Goal: Task Accomplishment & Management: Use online tool/utility

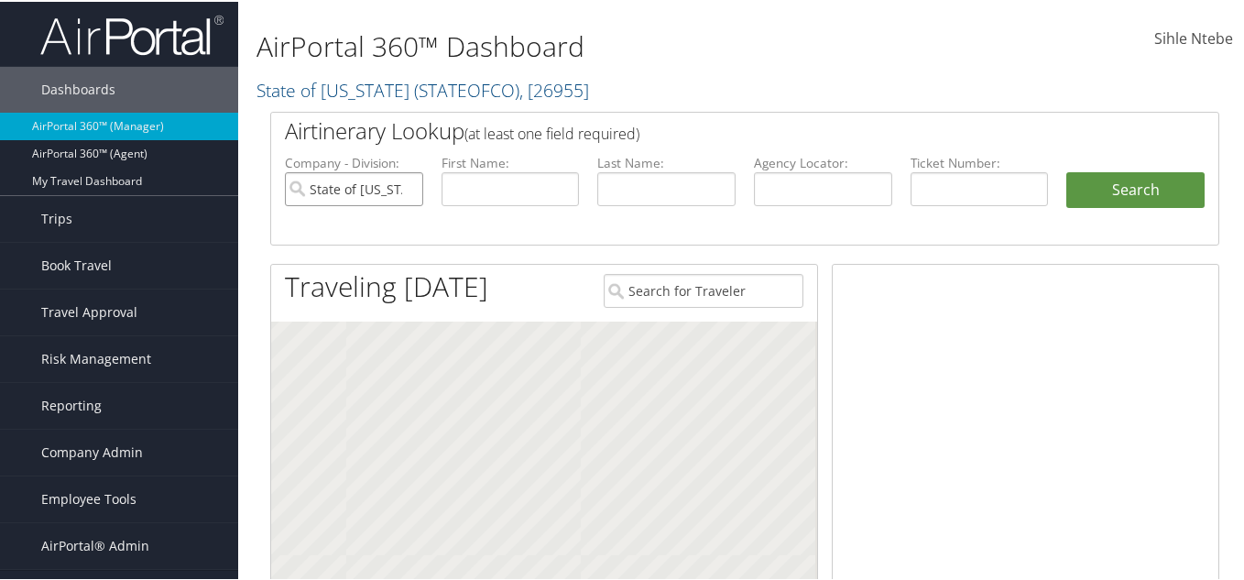
click at [404, 182] on input "State of Colorado" at bounding box center [354, 187] width 138 height 34
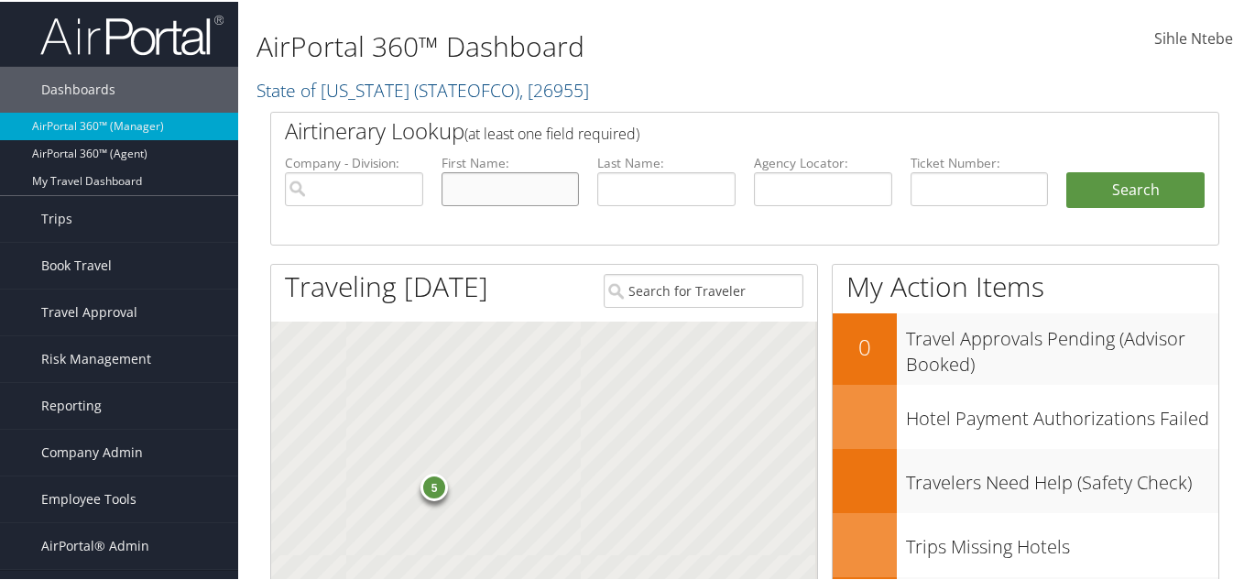
click at [492, 189] on input "text" at bounding box center [510, 187] width 138 height 34
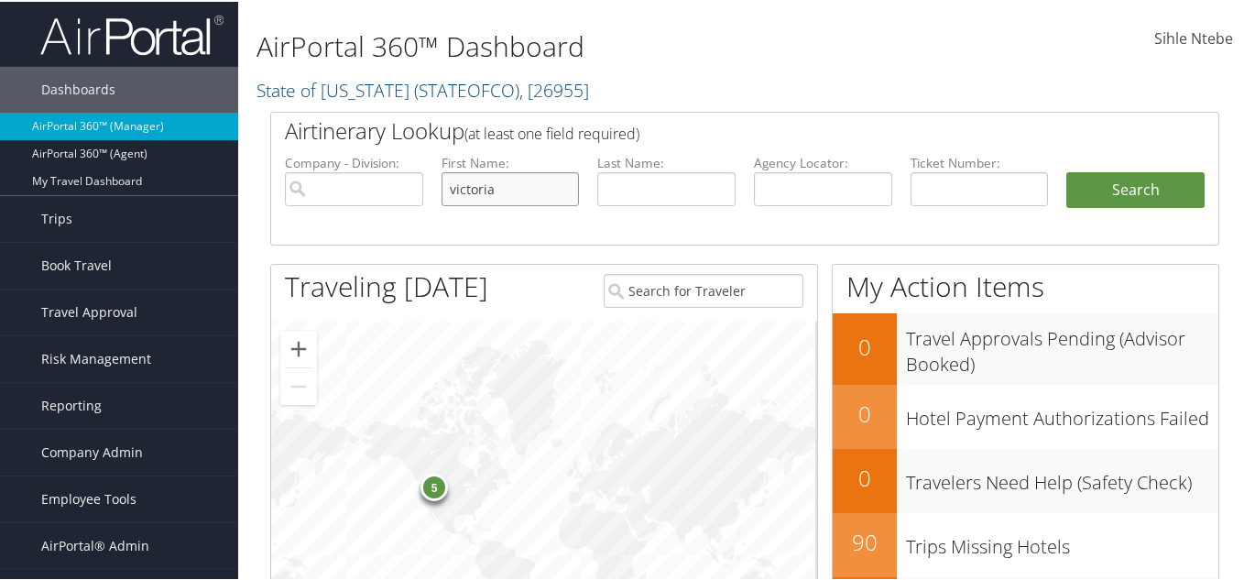
type input "victoria"
click at [624, 187] on input "text" at bounding box center [666, 187] width 138 height 34
click at [620, 190] on input "malon" at bounding box center [666, 187] width 138 height 34
type input "mallon"
click at [1141, 189] on button "Search" at bounding box center [1135, 188] width 138 height 37
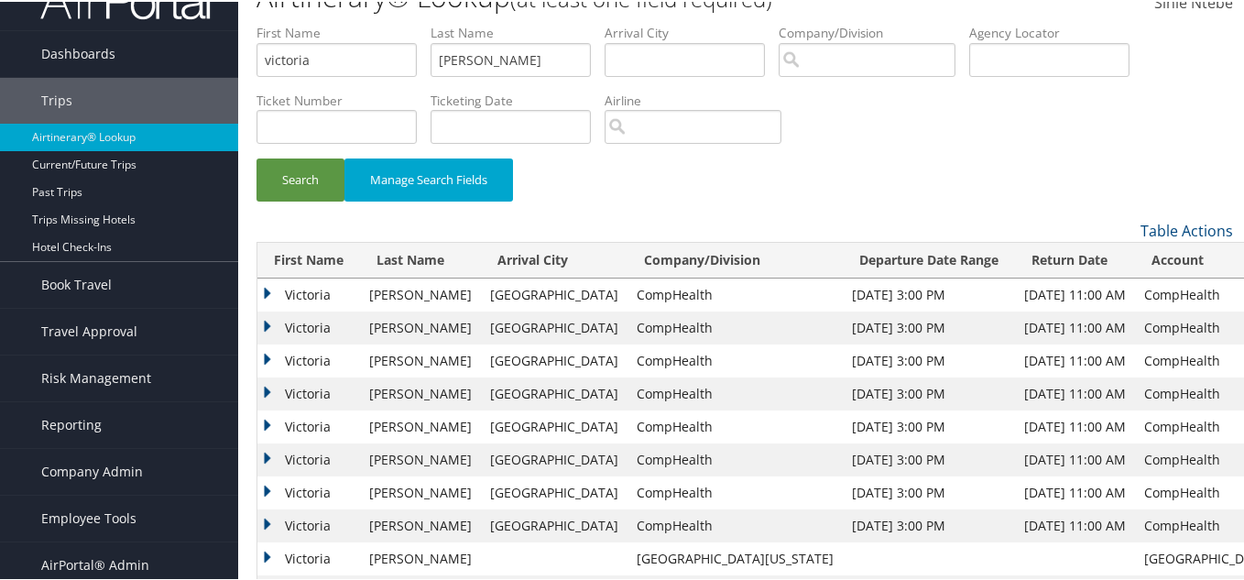
scroll to position [92, 0]
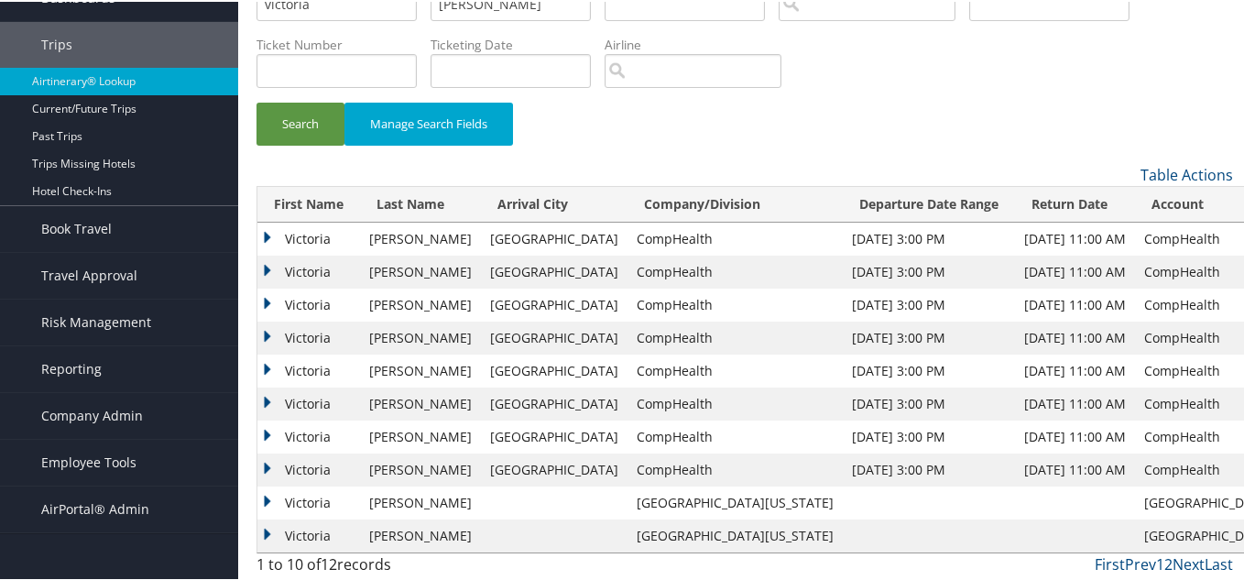
click at [266, 460] on td "Victoria" at bounding box center [308, 467] width 103 height 33
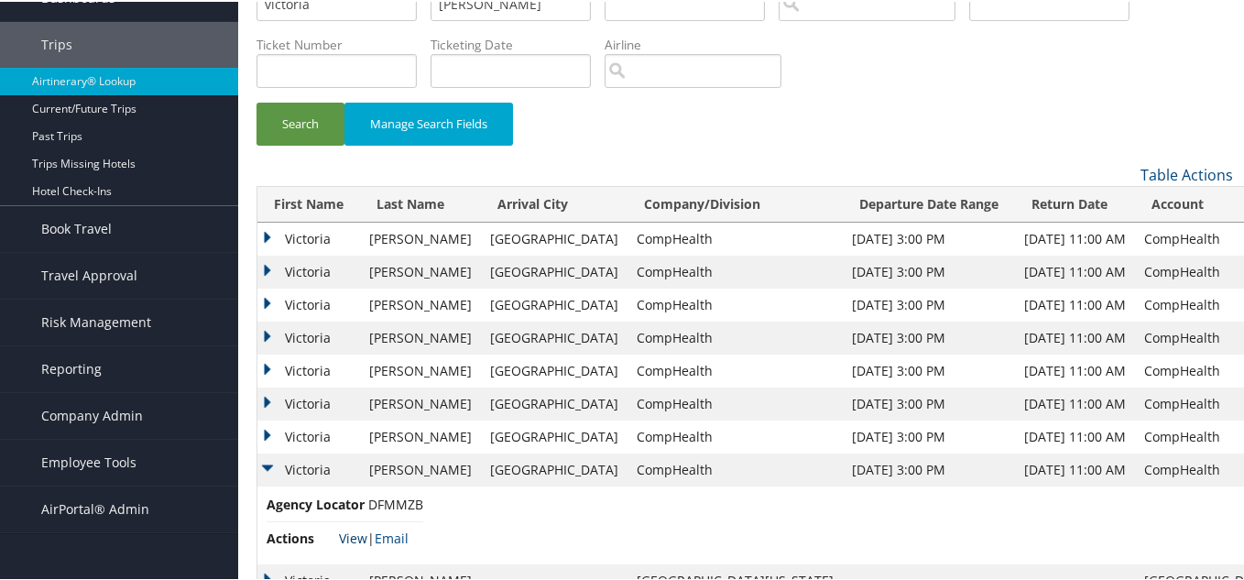
click at [352, 529] on link "View" at bounding box center [353, 535] width 28 height 17
click at [81, 371] on span "Reporting" at bounding box center [71, 367] width 60 height 46
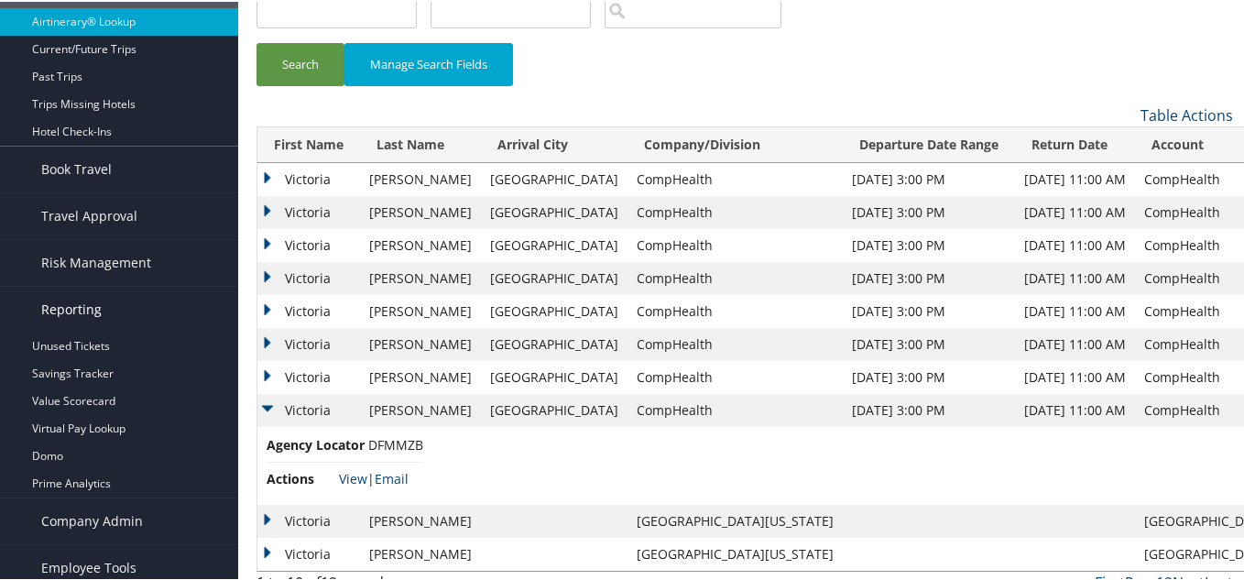
scroll to position [208, 0]
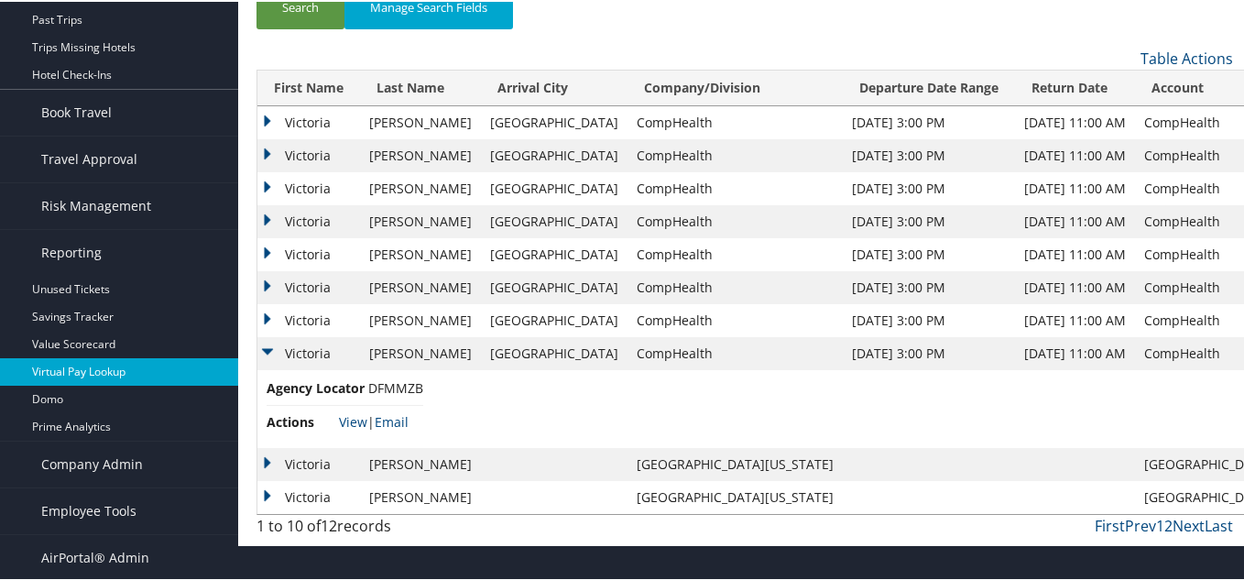
click at [82, 373] on link "Virtual Pay Lookup" at bounding box center [119, 369] width 238 height 27
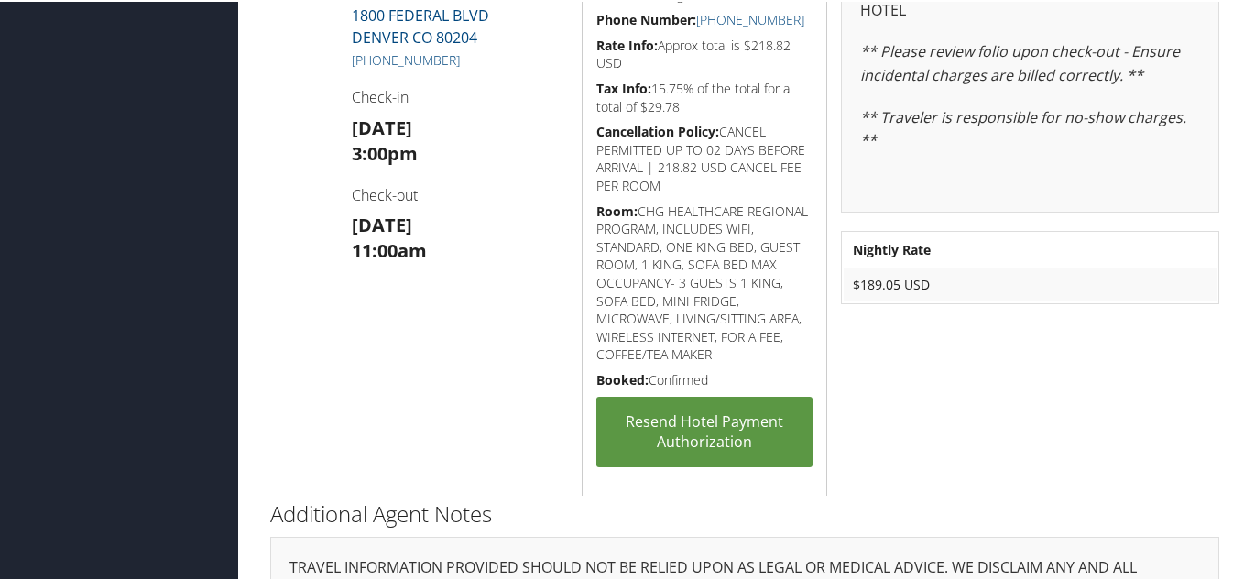
scroll to position [671, 0]
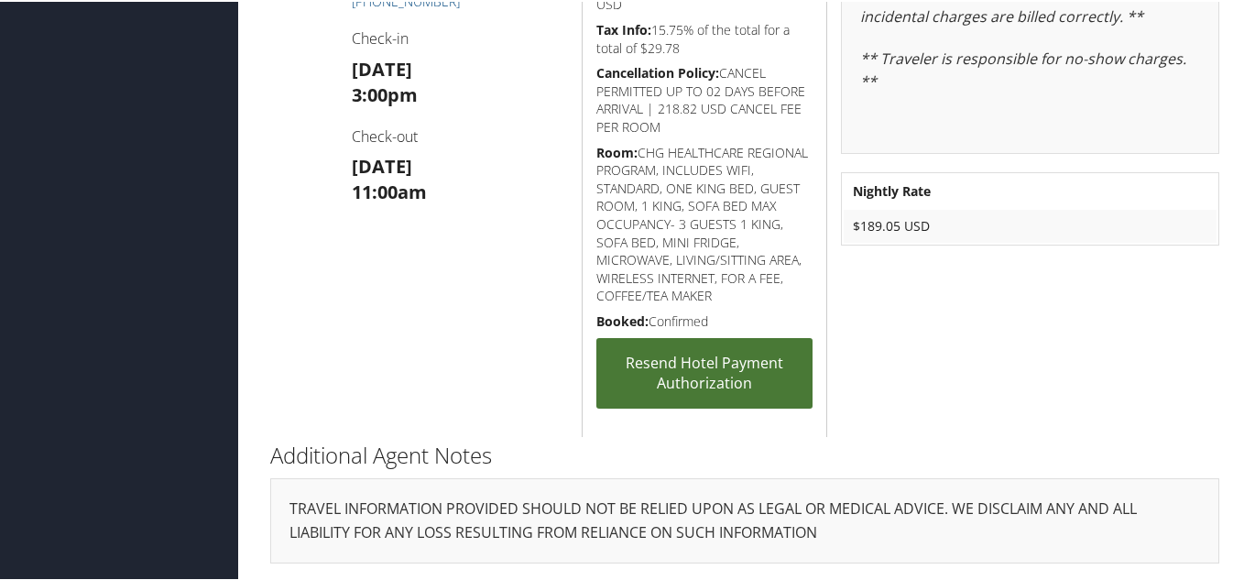
click at [712, 370] on link "Resend Hotel Payment Authorization" at bounding box center [704, 371] width 216 height 71
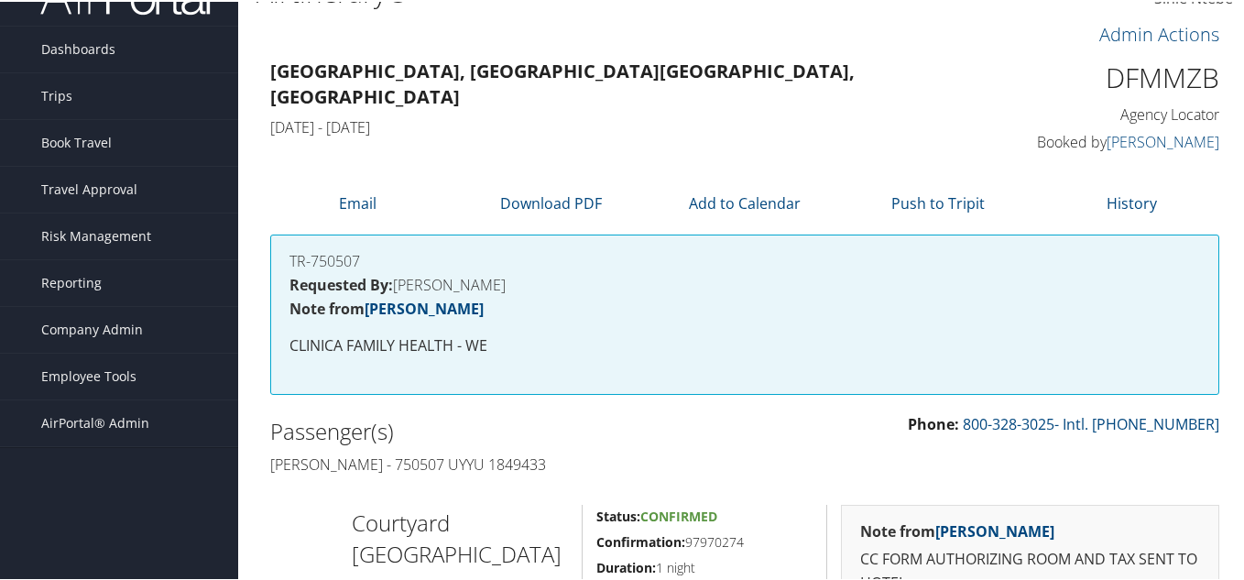
scroll to position [0, 0]
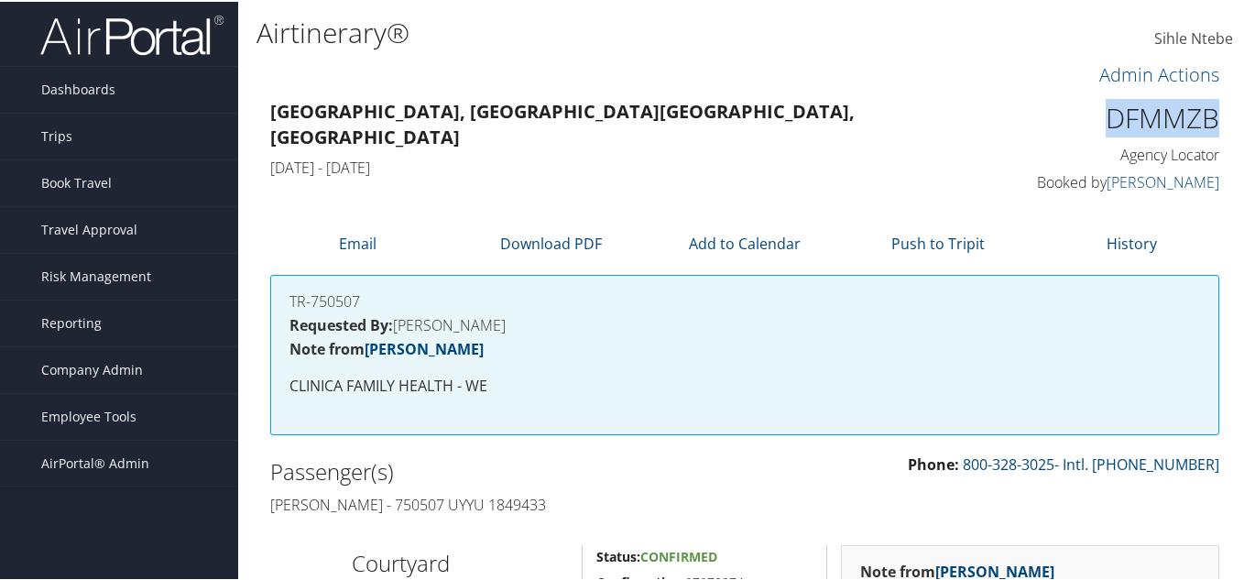
drag, startPoint x: 1213, startPoint y: 117, endPoint x: 1098, endPoint y: 126, distance: 115.7
click at [1098, 126] on div "DFMMZB Agency Locator Agency Locator DFMMZB Booked by Tanya Wesley Booked by Ta…" at bounding box center [1111, 145] width 244 height 104
copy h1 "DFMMZB"
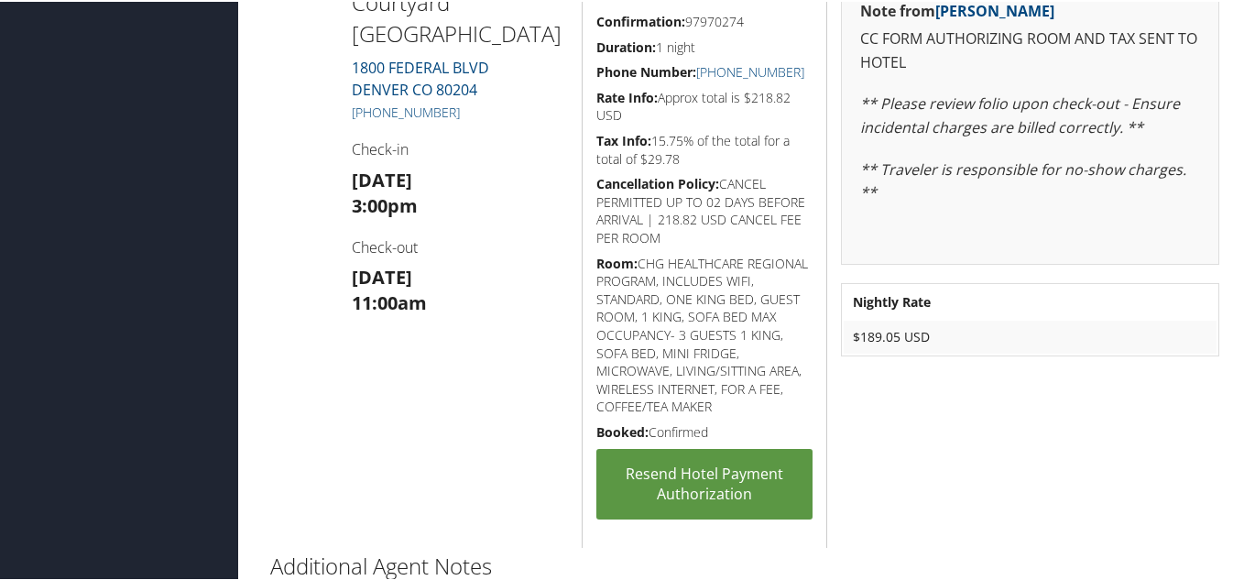
scroll to position [396, 0]
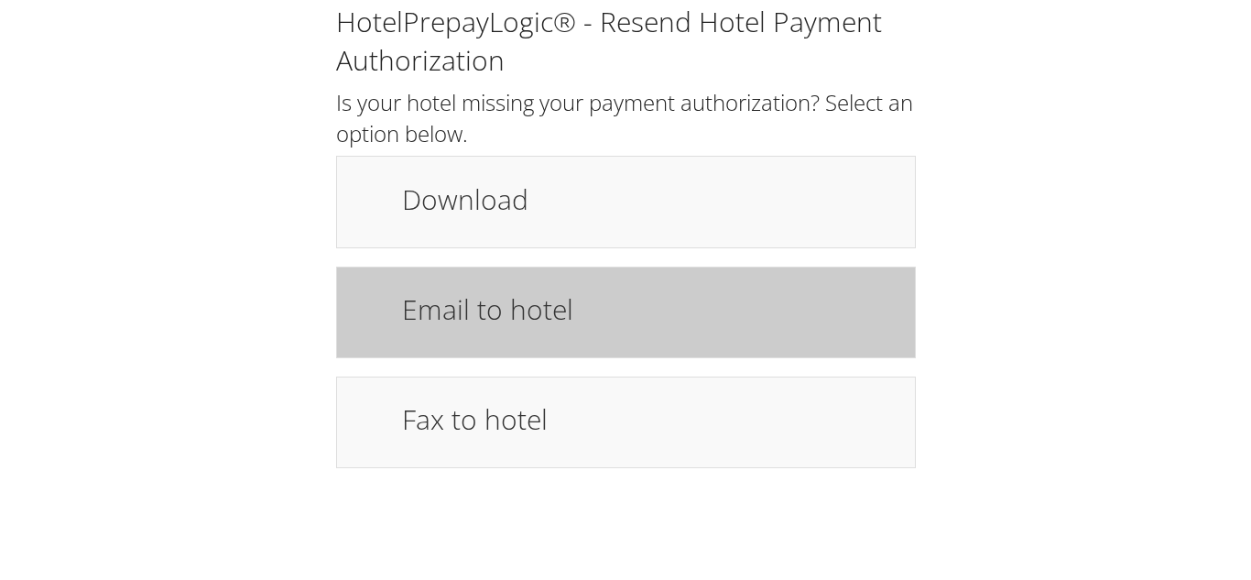
click at [556, 322] on h1 "Email to hotel" at bounding box center [649, 308] width 494 height 41
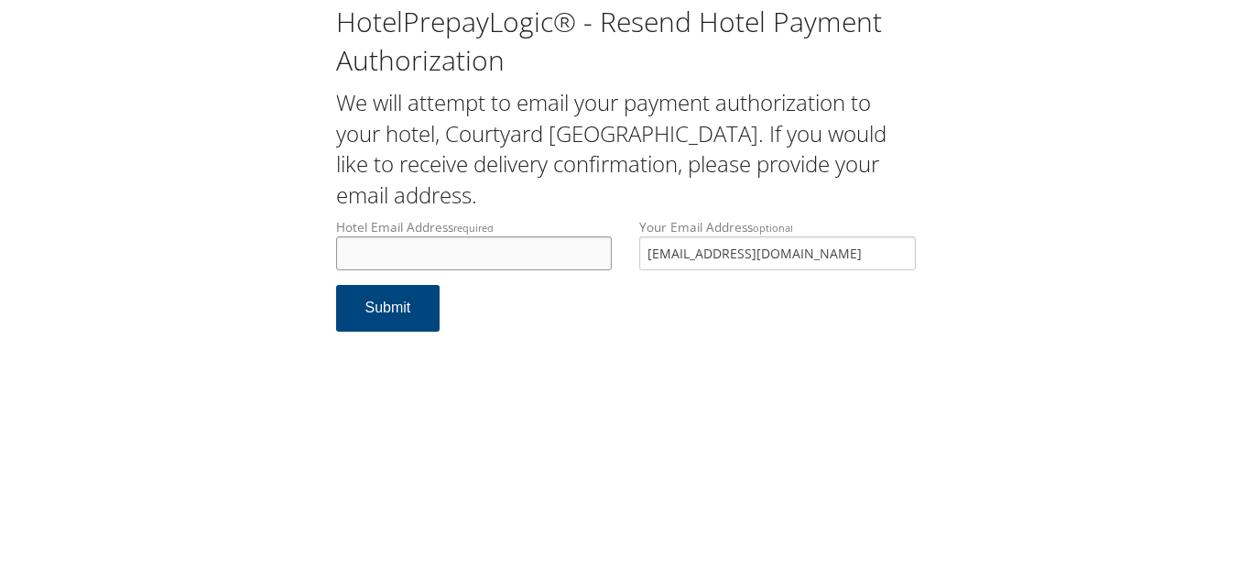
click at [378, 255] on input "Hotel Email Address required" at bounding box center [474, 253] width 277 height 34
type input "[EMAIL_ADDRESS][DOMAIN_NAME]"
click at [394, 311] on button "Submit" at bounding box center [388, 308] width 104 height 47
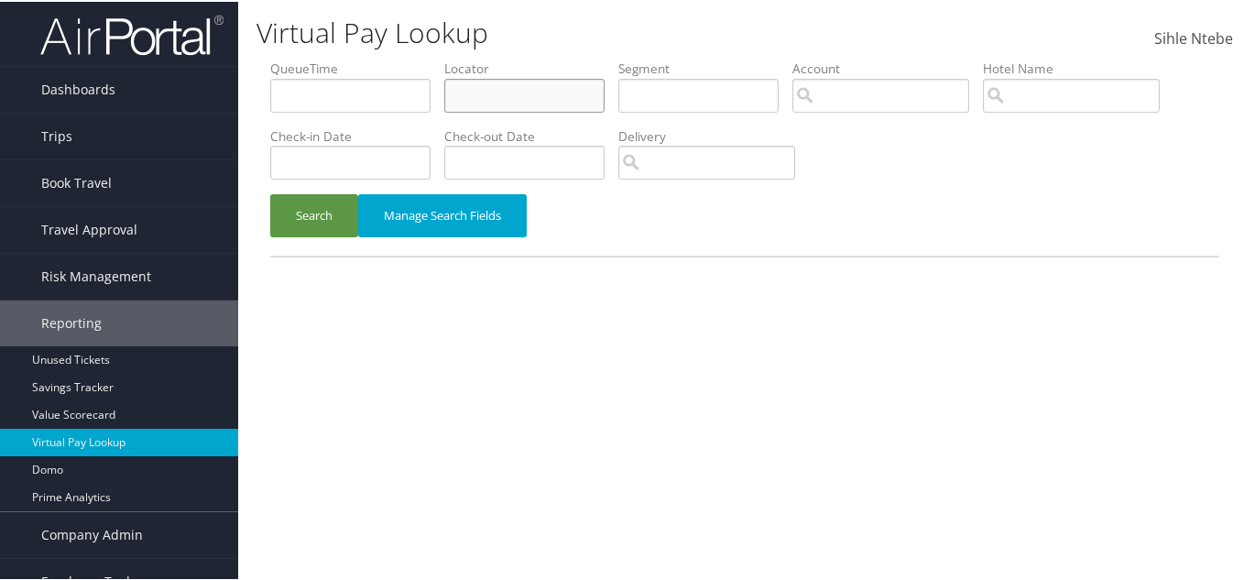
click at [481, 101] on input "text" at bounding box center [524, 94] width 160 height 34
paste input "DFMMZB"
type input "DFMMZB"
click at [331, 212] on button "Search" at bounding box center [314, 213] width 88 height 43
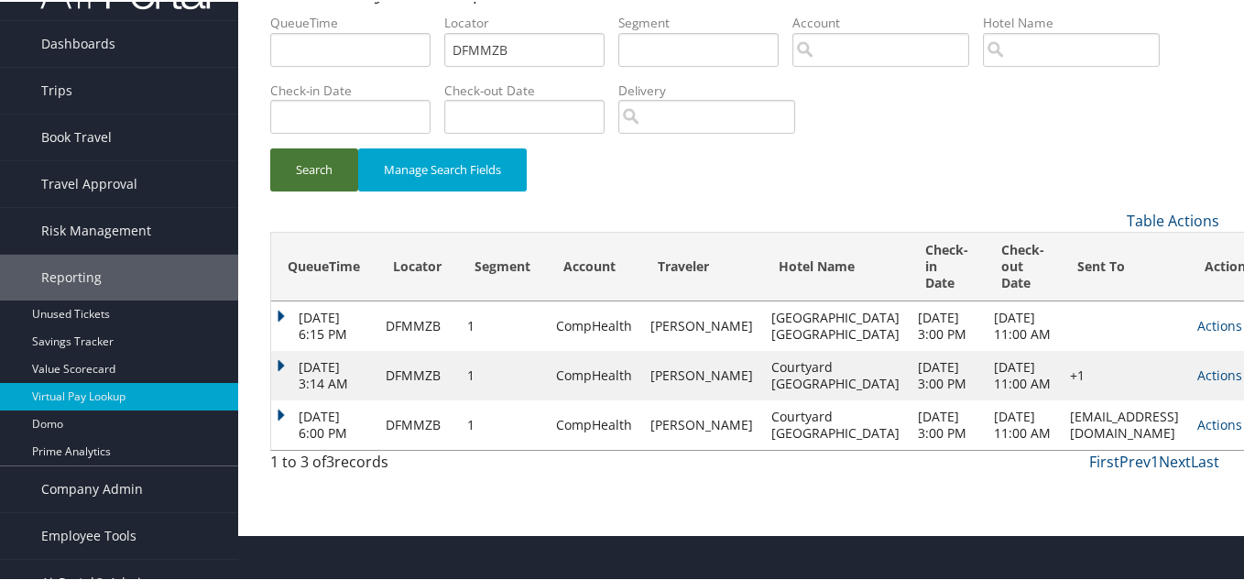
scroll to position [71, 0]
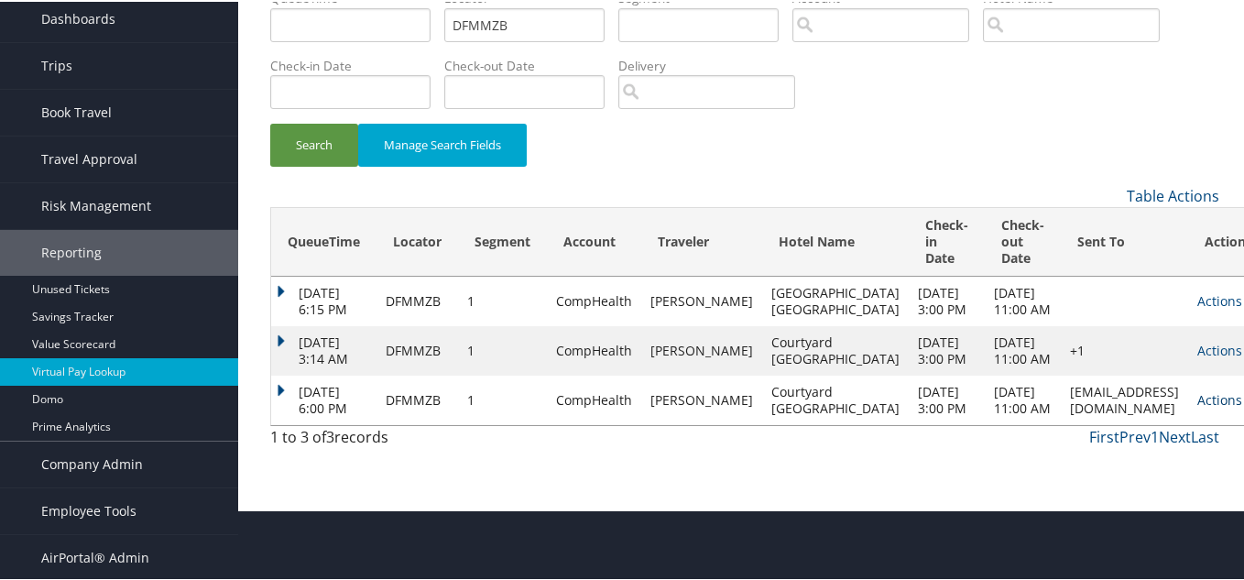
click at [1197, 407] on link "Actions" at bounding box center [1219, 397] width 45 height 17
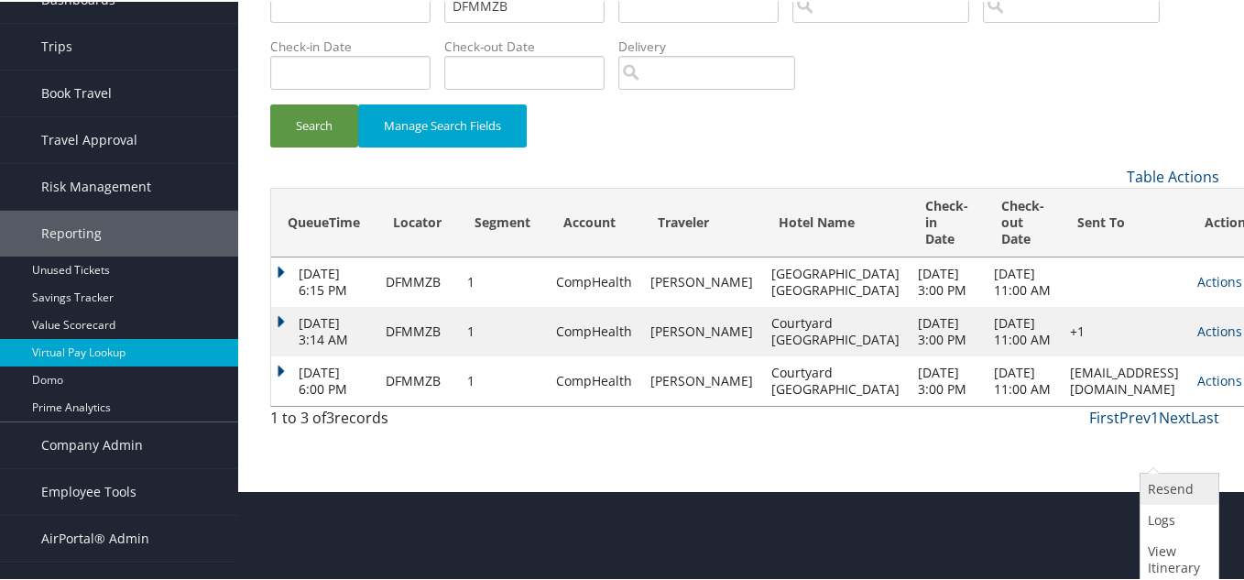
click at [1168, 486] on link "Resend" at bounding box center [1176, 487] width 73 height 31
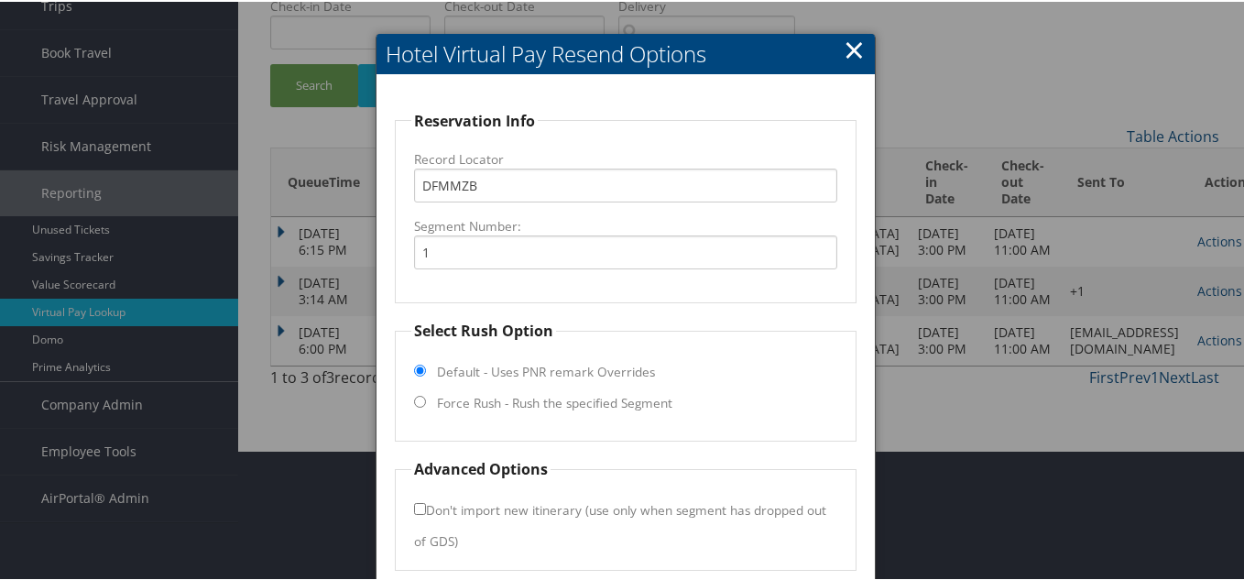
scroll to position [162, 0]
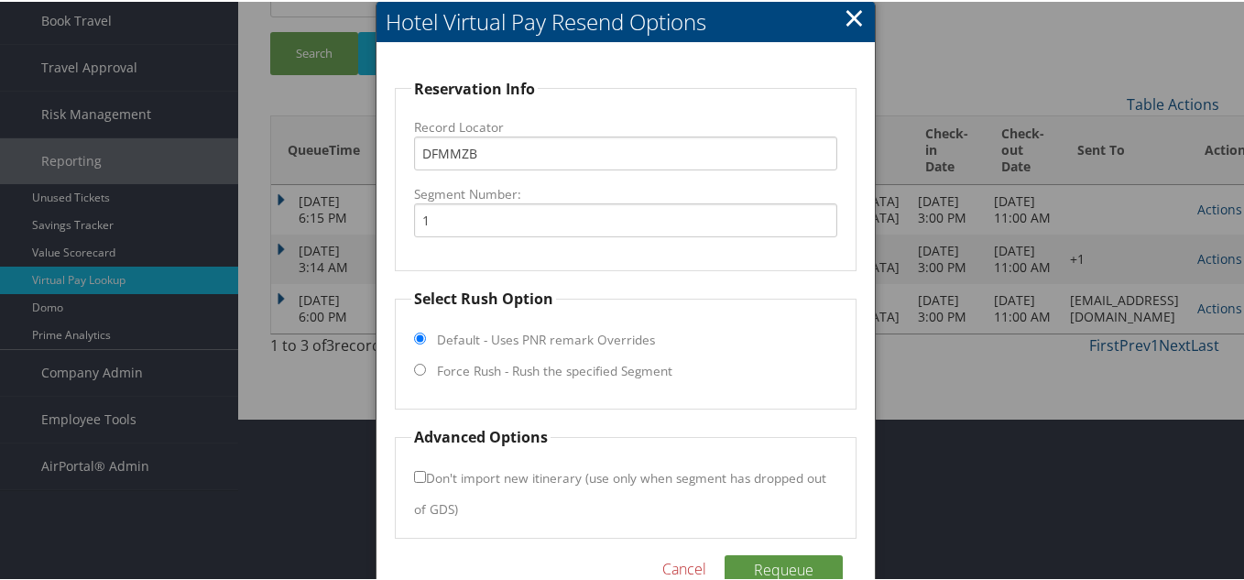
click at [415, 364] on input "Force Rush - Rush the specified Segment" at bounding box center [420, 368] width 12 height 12
radio input "true"
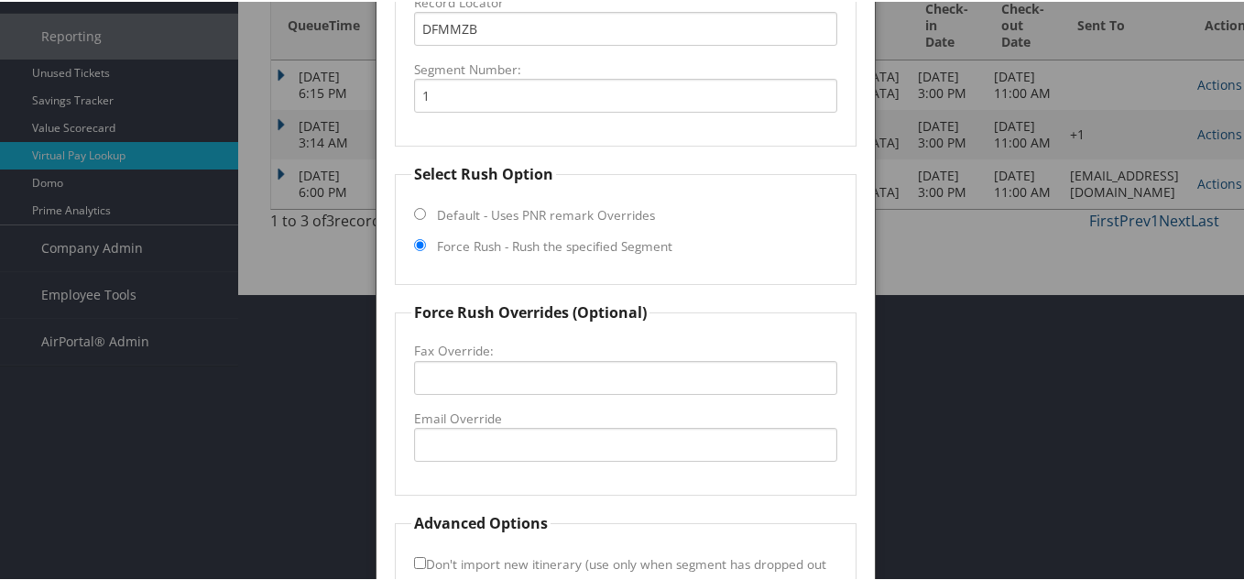
scroll to position [315, 0]
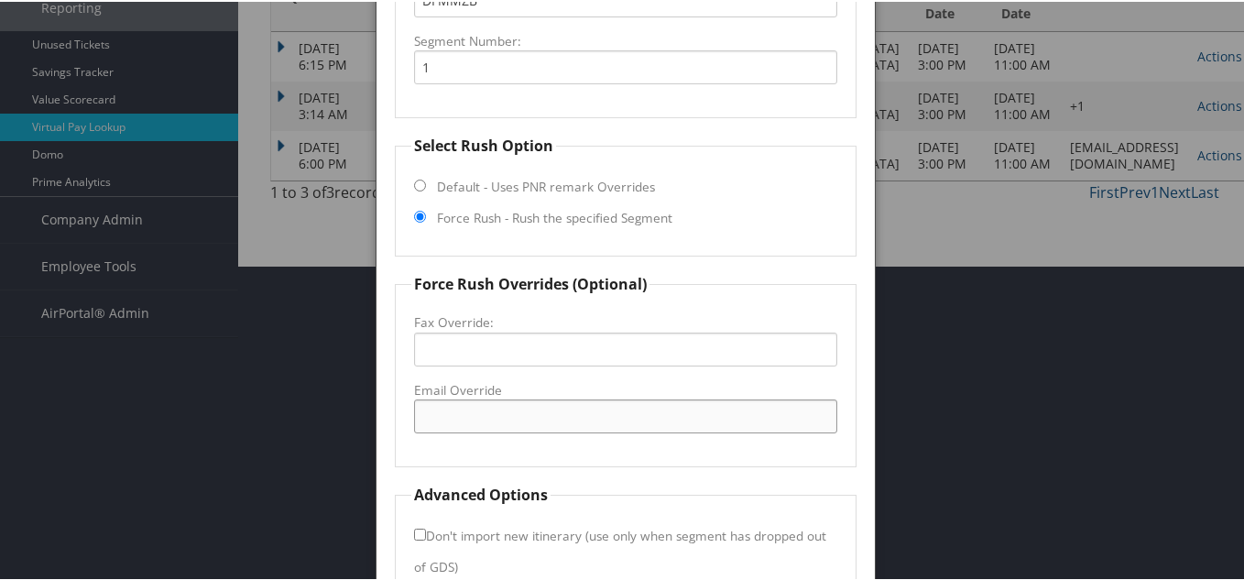
click at [451, 419] on input "Email Override" at bounding box center [625, 414] width 423 height 34
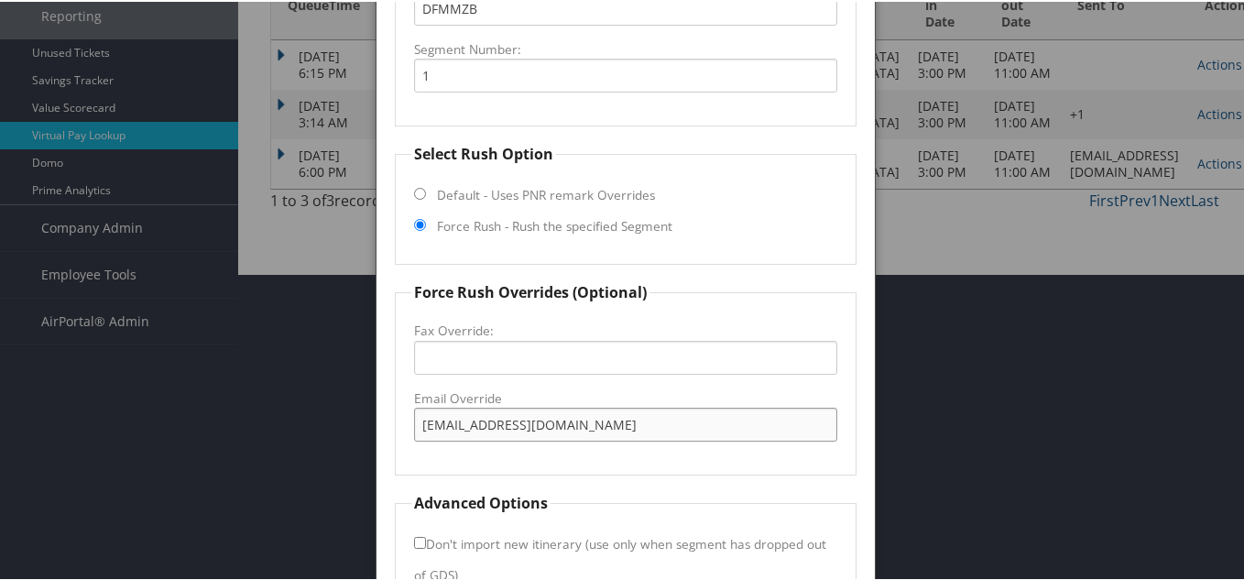
scroll to position [407, 0]
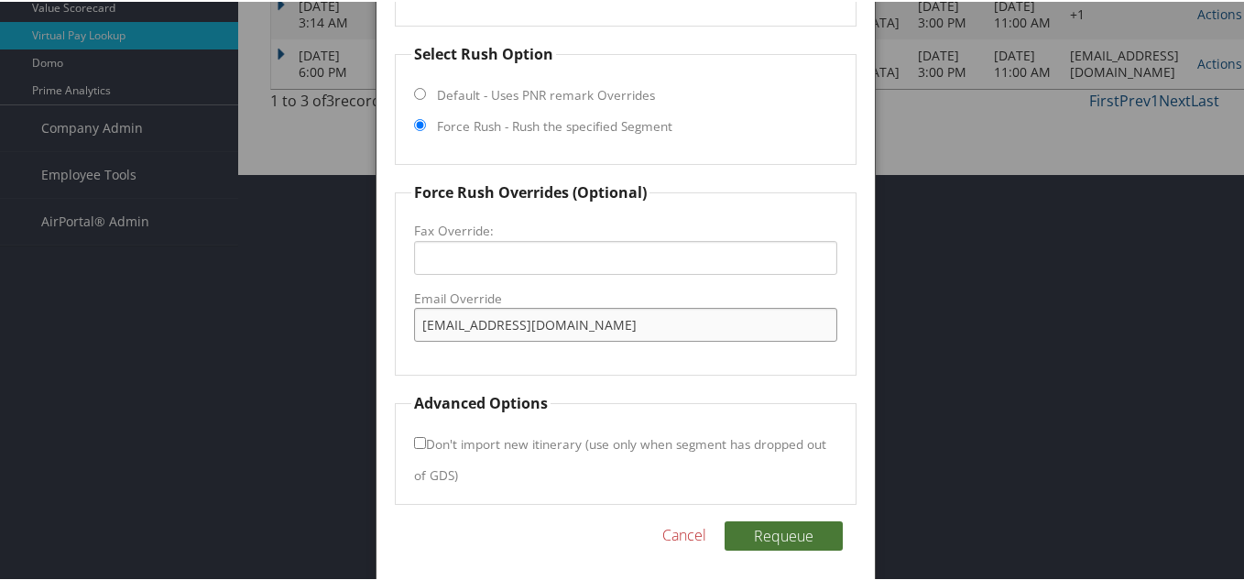
type input "cydenverstadium@gmail.com"
click at [782, 529] on button "Requeue" at bounding box center [783, 533] width 118 height 29
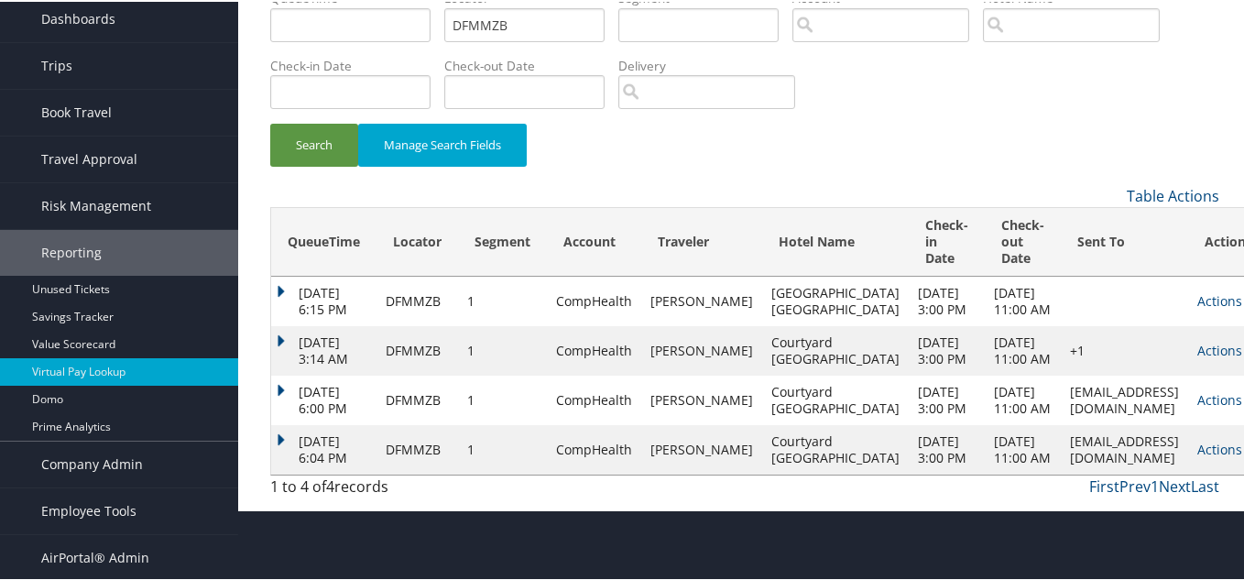
scroll to position [125, 0]
click at [1197, 456] on link "Actions" at bounding box center [1219, 447] width 45 height 17
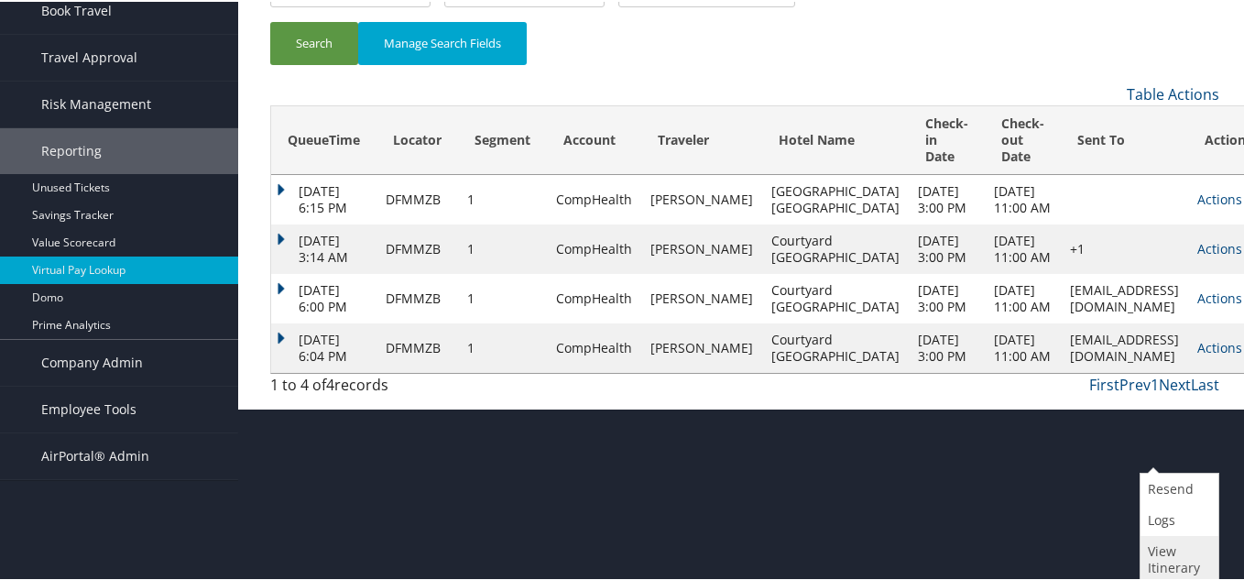
click at [1177, 553] on link "View Itinerary" at bounding box center [1176, 558] width 73 height 48
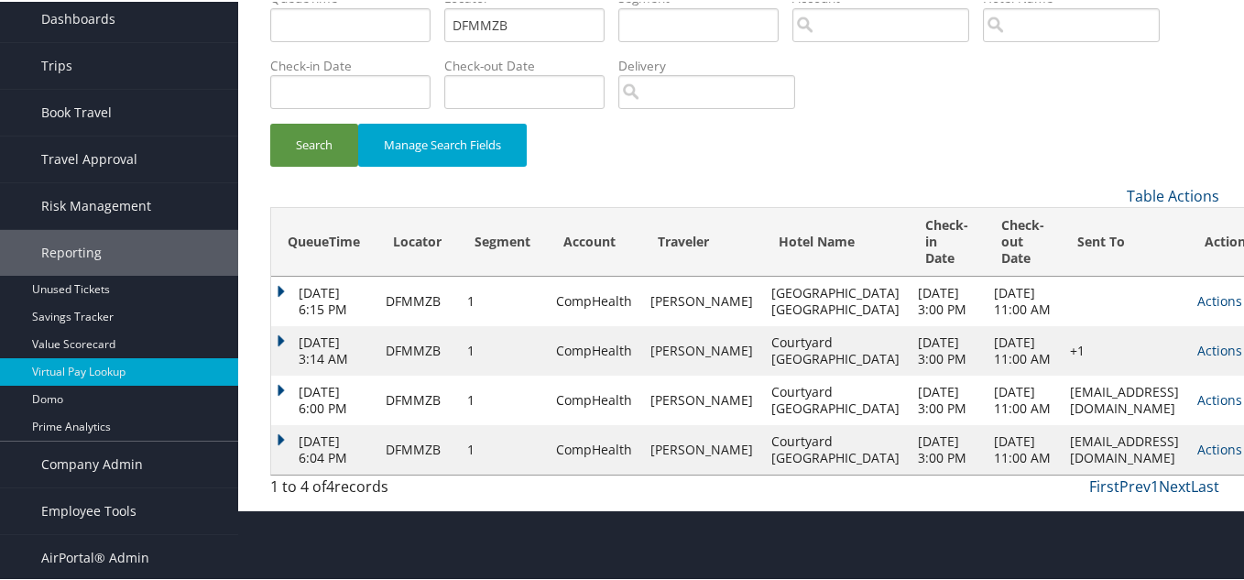
scroll to position [125, 0]
click at [1197, 456] on link "Actions" at bounding box center [1219, 447] width 45 height 17
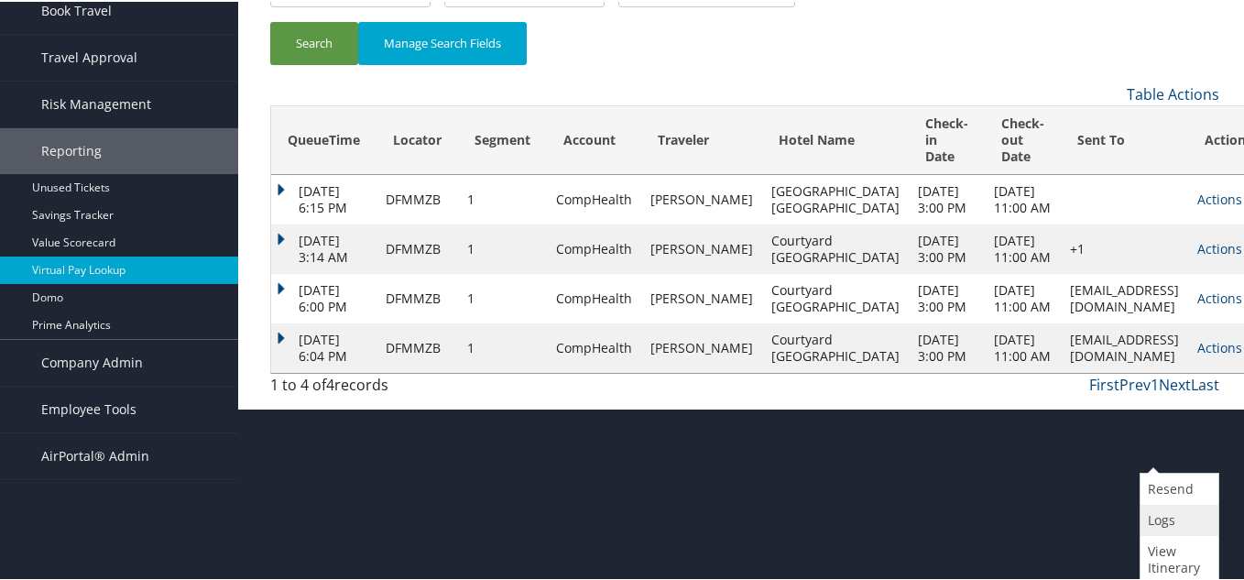
click at [1173, 520] on link "Logs" at bounding box center [1176, 518] width 73 height 31
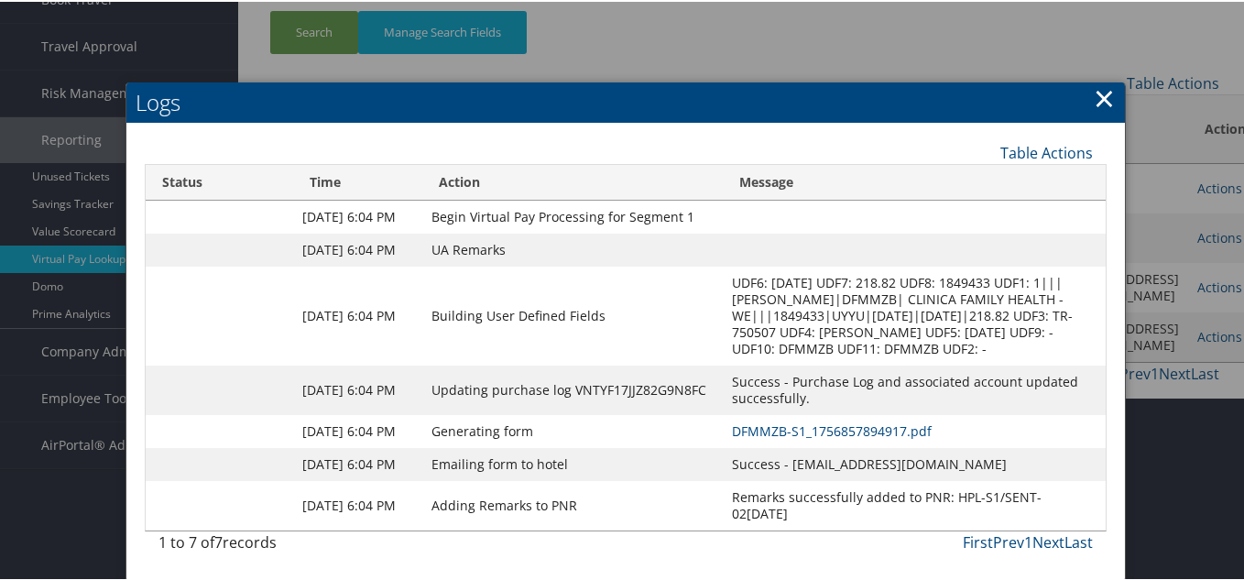
scroll to position [249, 0]
click at [827, 420] on link "DFMMZB-S1_1756857894917.pdf" at bounding box center [832, 428] width 200 height 17
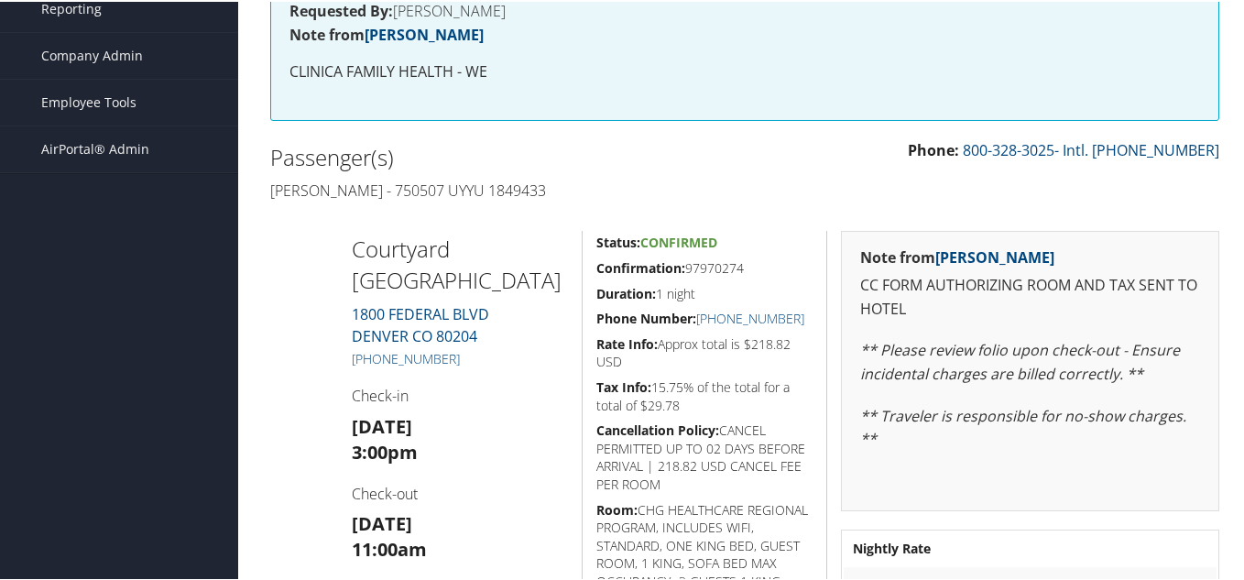
scroll to position [159, 0]
